Goal: Check status: Check status

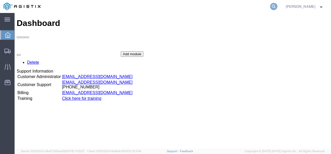
click at [277, 6] on icon at bounding box center [273, 6] width 7 height 7
paste input "57035469"
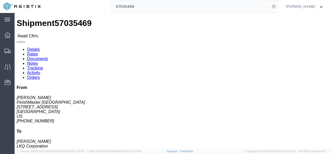
click h4 "Routing & Vehicle Information"
click div "Shipment Detail Ship From FinishMaster Grand Rapids (Steve Haner) 3370 4259 40t…"
click div "Ship From FinishMaster Grand Rapids (Steve Haner) 3370 4259 40th St. SE Kentwoo…"
click address "Sidney Urena LKQ Corporation 250 John Hancock Rd Taunton, MA 02780 US 508-692-6…"
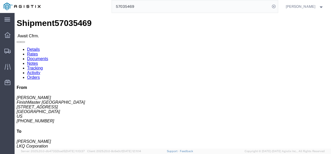
drag, startPoint x: 291, startPoint y: 74, endPoint x: 164, endPoint y: 72, distance: 126.6
click address "Sidney Urena LKQ Corporation 250 John Hancock Rd Taunton, MA 02780 US 508-692-6…"
click div "Leg 1 - Truckload Vehicle 1: Standard Dry Van (53 Feet) Number of trucks: 1"
click div "From Steve Haner FinishMaster Grand Rapids 4259 40th St. SE Kentwood, MI 49512 …"
click div "Leg 1 - Truckload Vehicle 1: Standard Dry Van (53 Feet) Number of trucks: 1"
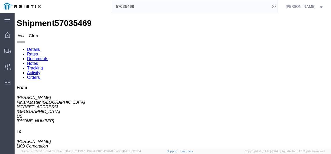
drag, startPoint x: 189, startPoint y: 85, endPoint x: 182, endPoint y: 64, distance: 21.9
click div "Ship From FinishMaster Grand Rapids (Steve Haner) 3370 4259 40th St. SE Kentwoo…"
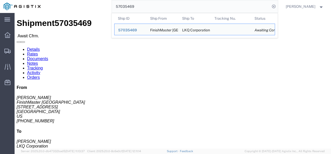
click at [155, 3] on input "57035469" at bounding box center [191, 6] width 158 height 12
paste input "25813"
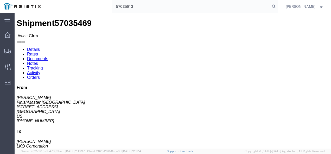
type input "57025813"
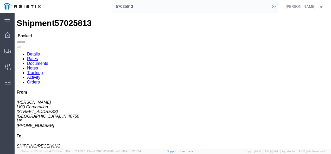
drag, startPoint x: 170, startPoint y: 100, endPoint x: 155, endPoint y: 87, distance: 19.3
click h4 "Routing & Vehicle Information"
drag, startPoint x: 151, startPoint y: 84, endPoint x: 158, endPoint y: 122, distance: 38.1
click div "Shipment Detail Ship From LKQ Corporation (DEE SNEAD) 3238 1870 Riverfork Drive…"
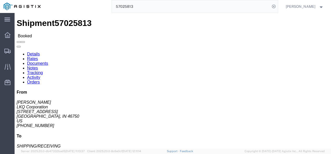
drag, startPoint x: 213, startPoint y: 85, endPoint x: 213, endPoint y: 97, distance: 12.0
click div "Shipment Detail Ship From LKQ Corporation (DEE SNEAD) 3238 1870 Riverfork Drive…"
